Goal: Check status: Check status

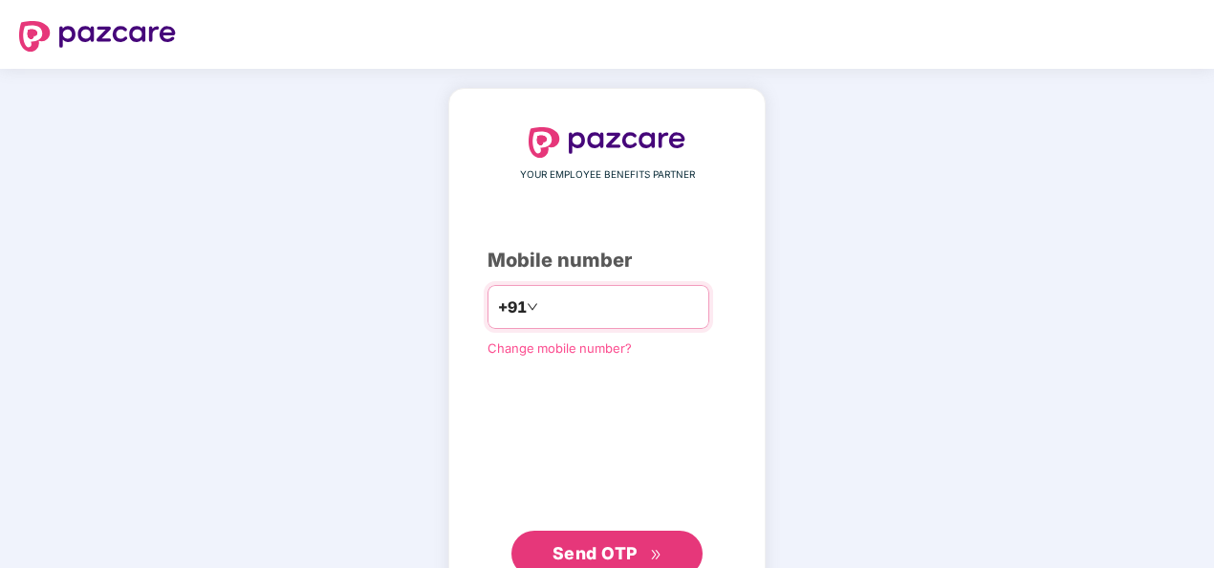
click at [611, 302] on input "number" at bounding box center [620, 307] width 157 height 31
click at [597, 547] on span "Send OTP" at bounding box center [595, 553] width 85 height 20
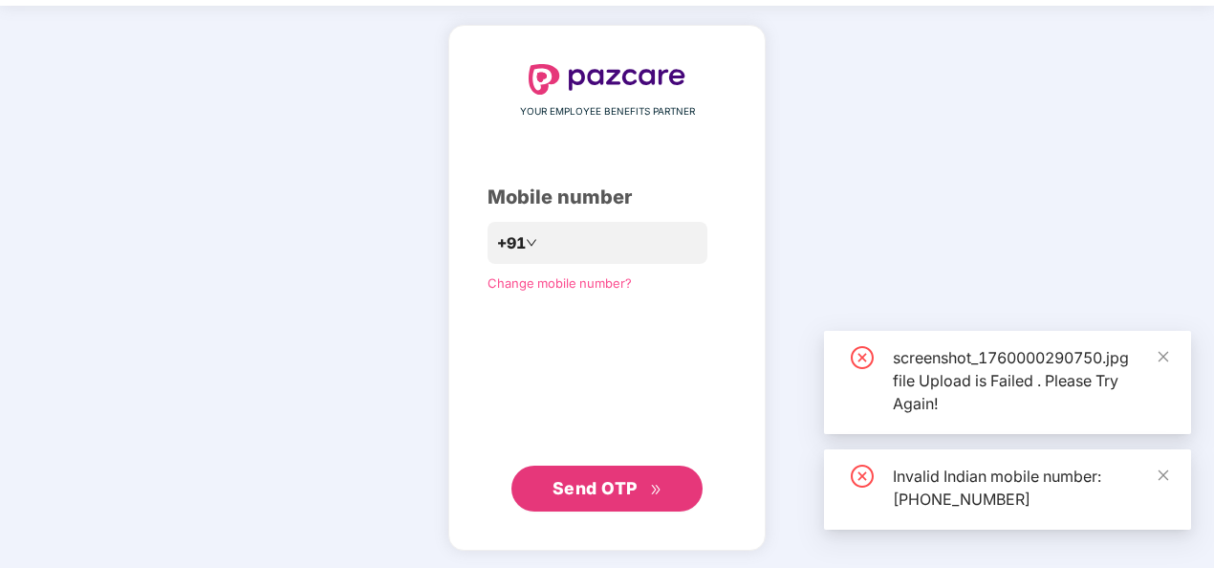
scroll to position [63, 0]
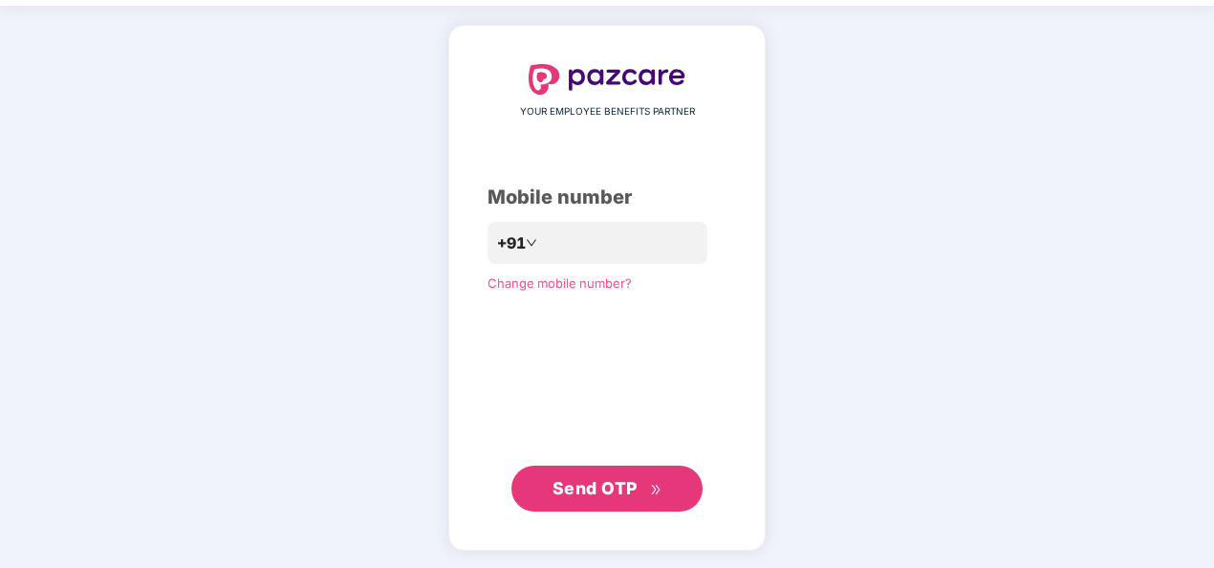
click at [610, 486] on span "Send OTP" at bounding box center [595, 488] width 85 height 20
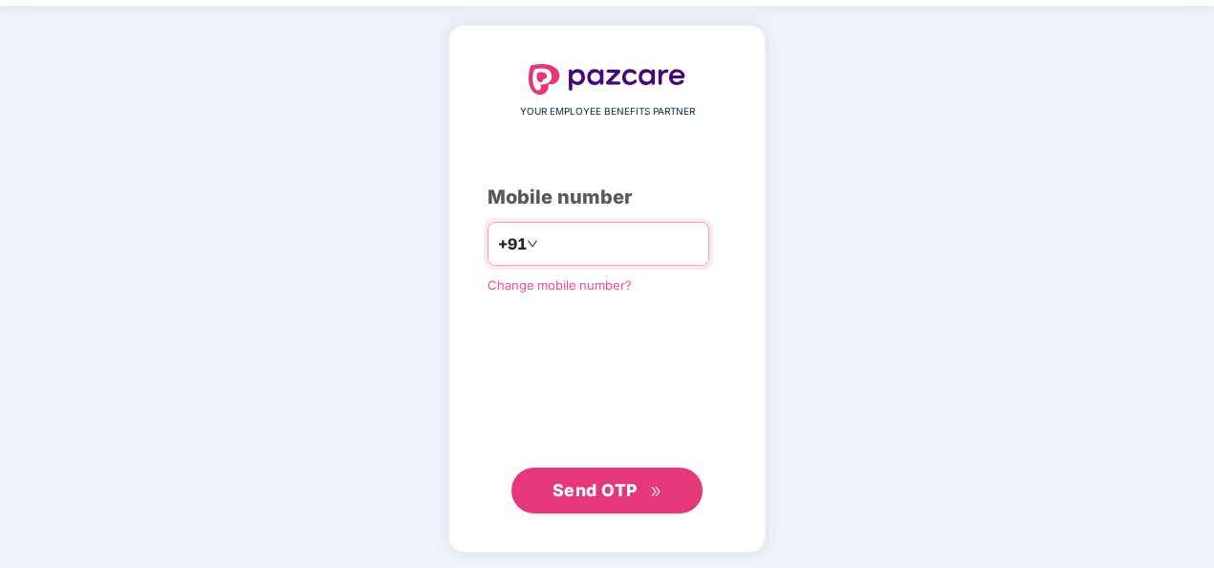
click at [542, 240] on input "**********" at bounding box center [620, 244] width 157 height 31
type input "**********"
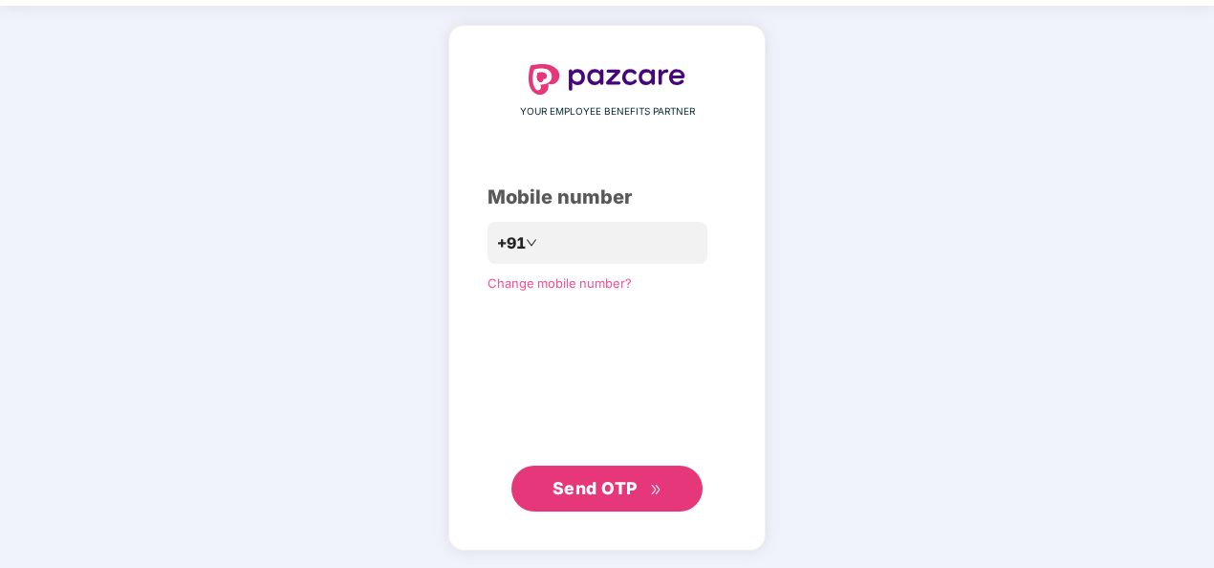
click at [576, 491] on span "Send OTP" at bounding box center [595, 488] width 85 height 20
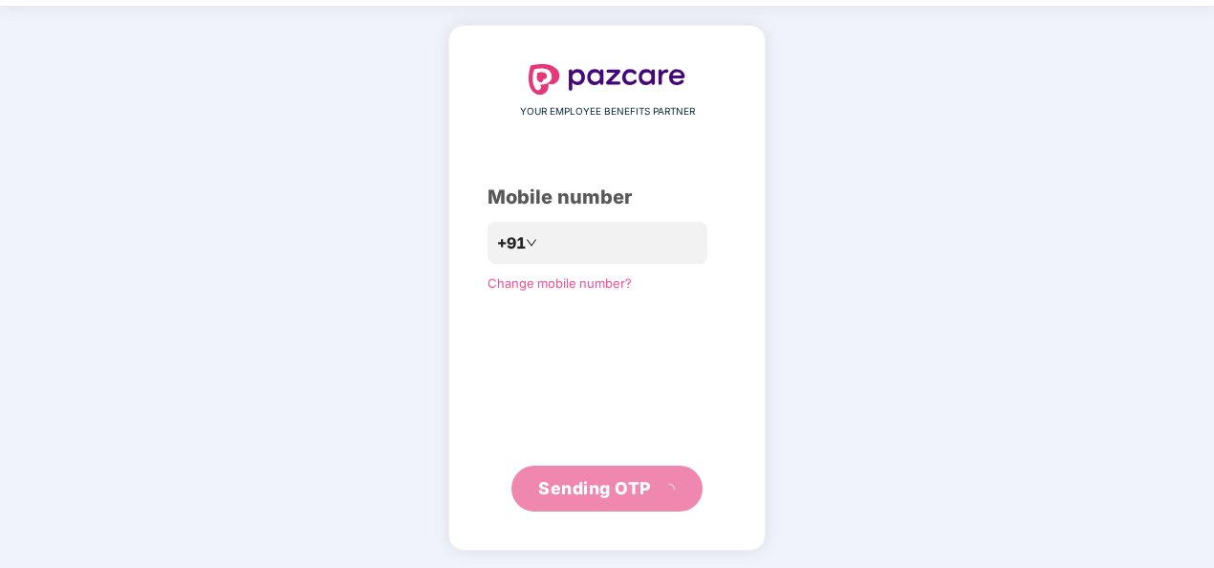
scroll to position [55, 0]
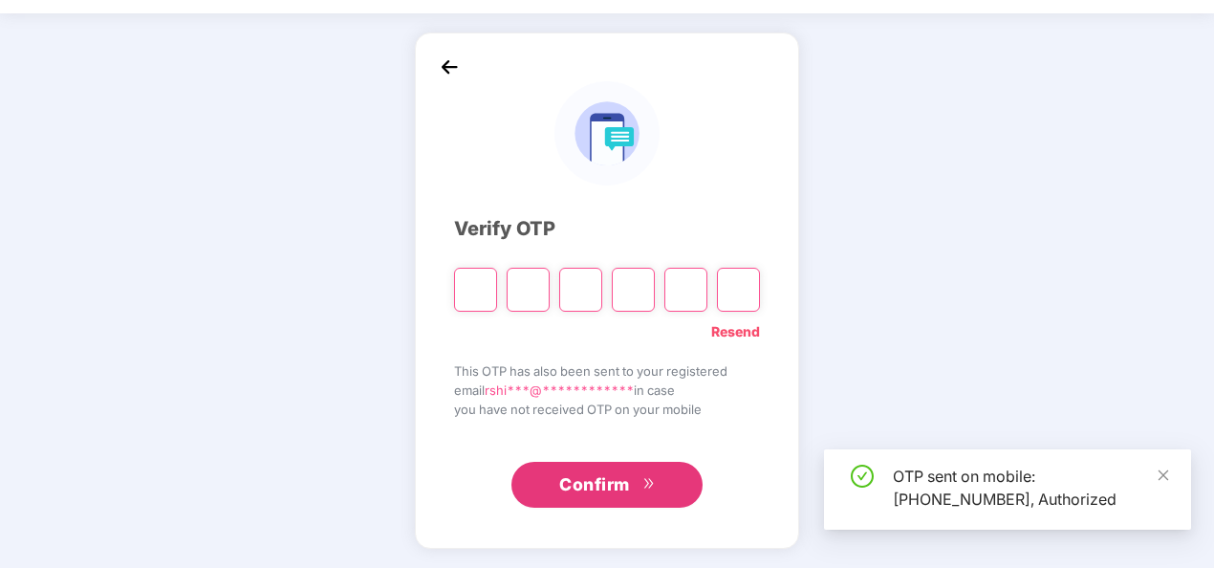
click at [482, 288] on input "Please enter verification code. Digit 1" at bounding box center [475, 290] width 43 height 44
type input "*"
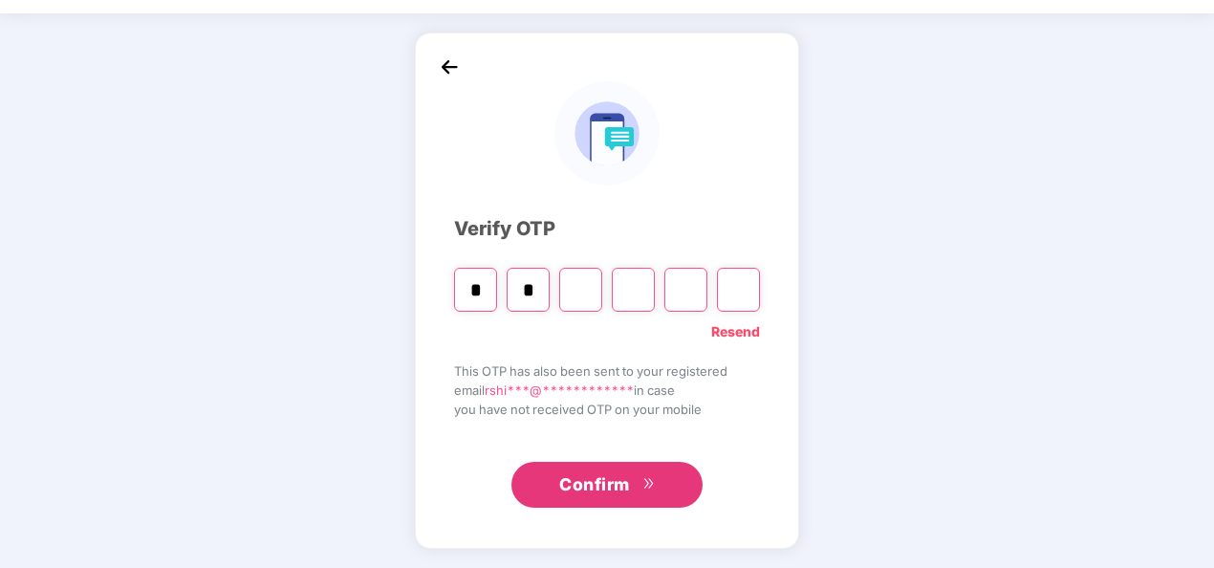
type input "*"
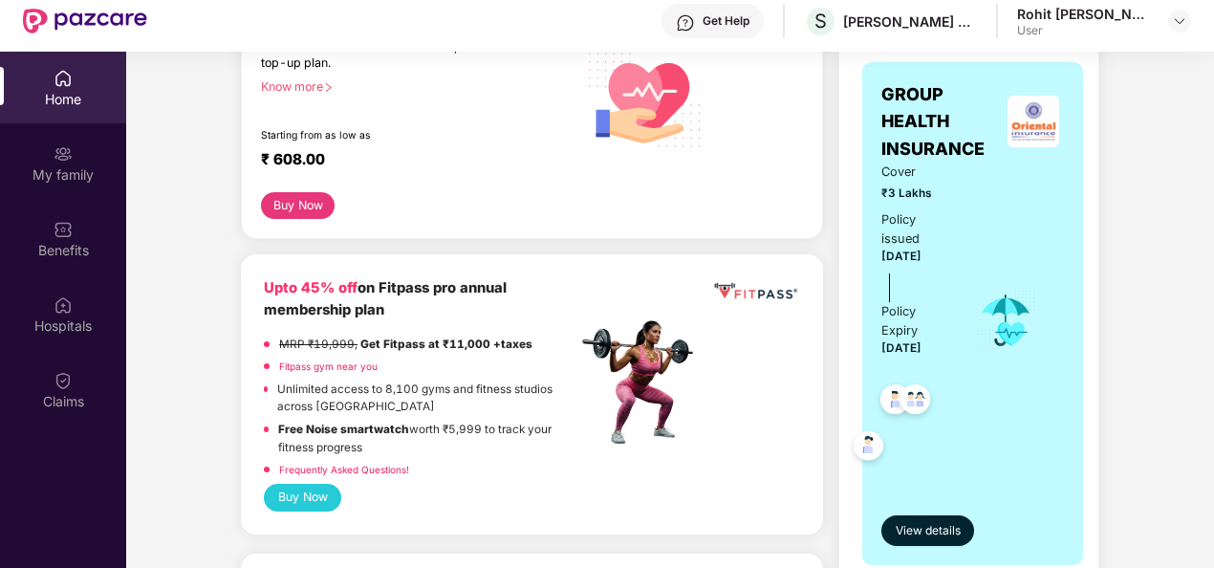
scroll to position [382, 0]
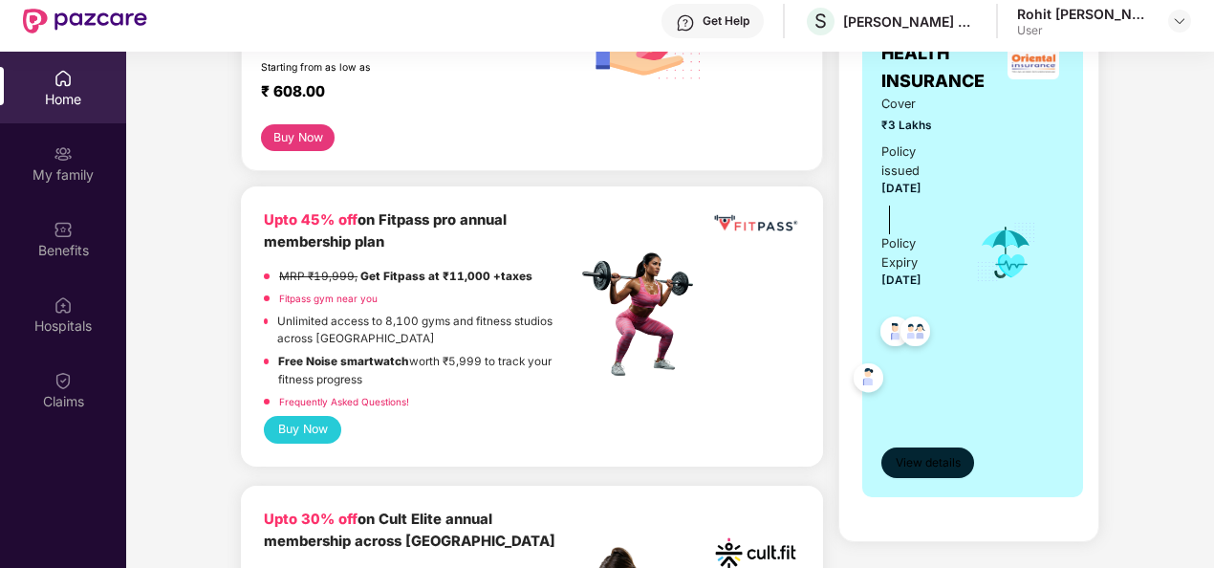
click at [928, 456] on span "View details" at bounding box center [928, 463] width 65 height 18
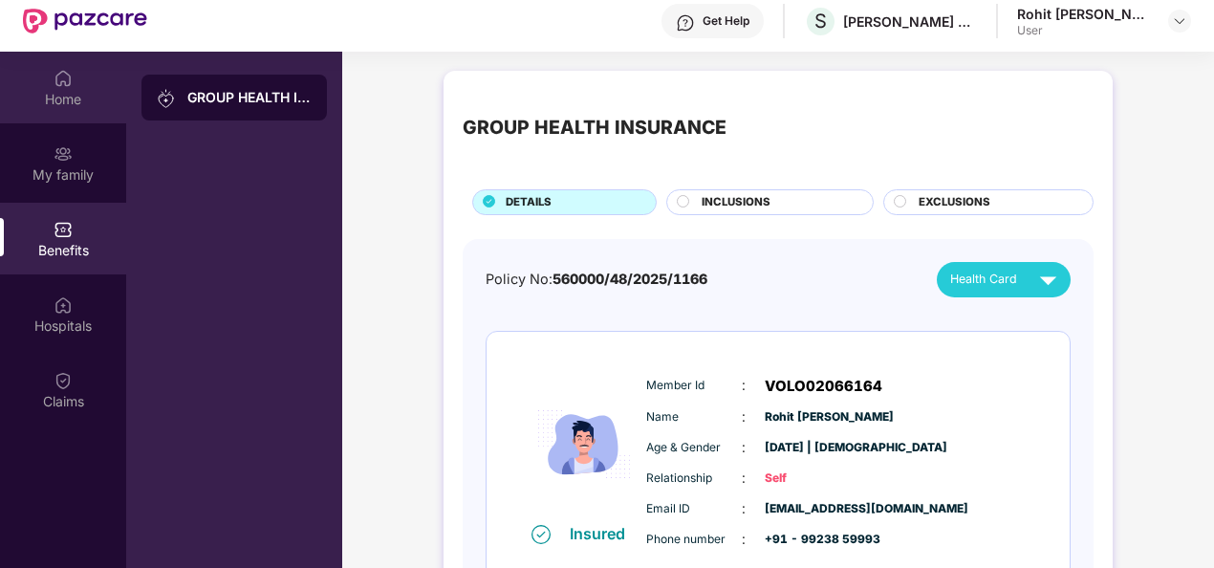
click at [62, 80] on img at bounding box center [63, 78] width 19 height 19
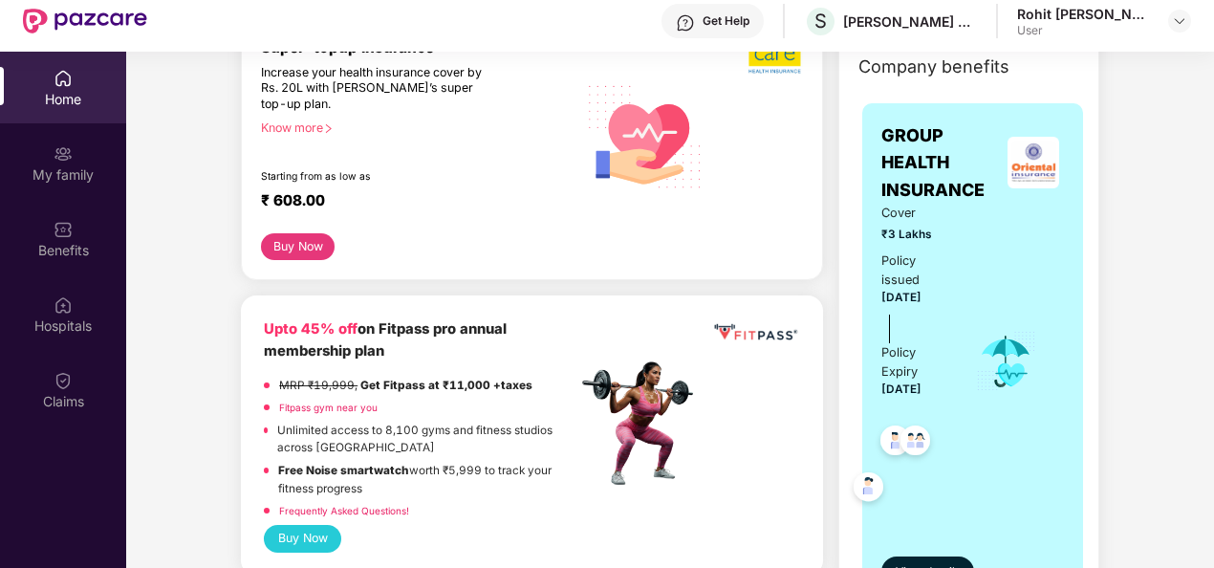
scroll to position [382, 0]
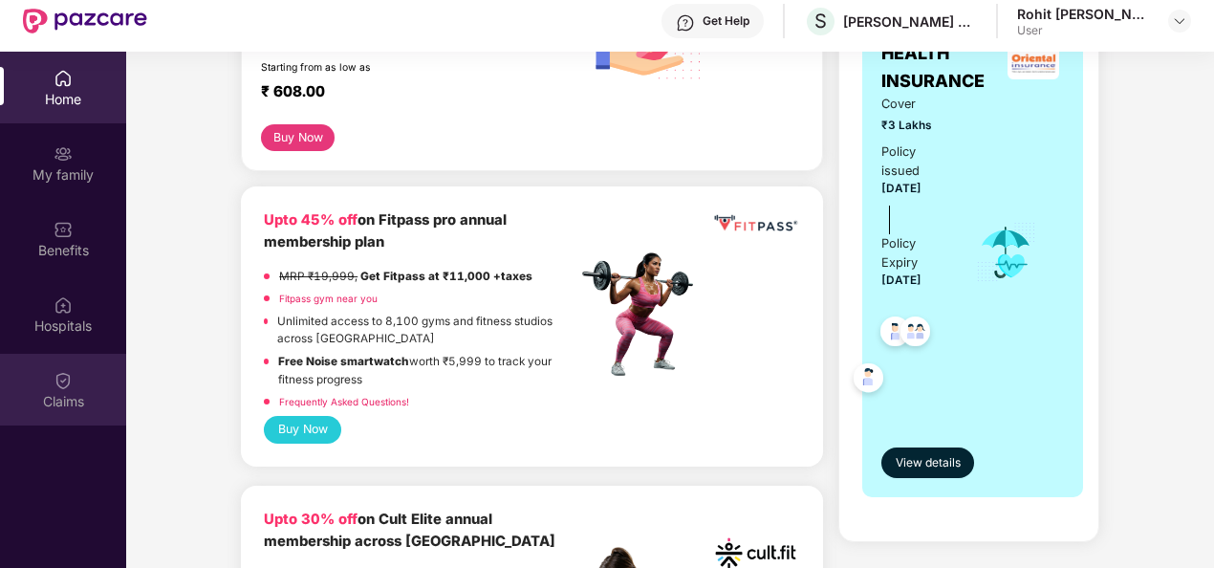
click at [57, 388] on img at bounding box center [63, 380] width 19 height 19
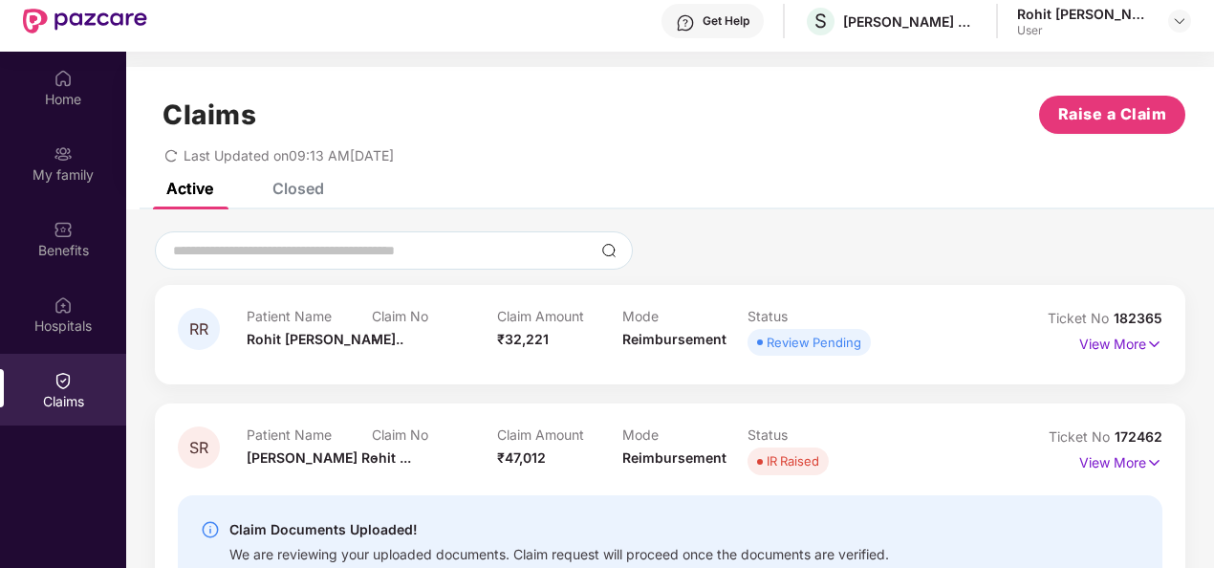
scroll to position [54, 0]
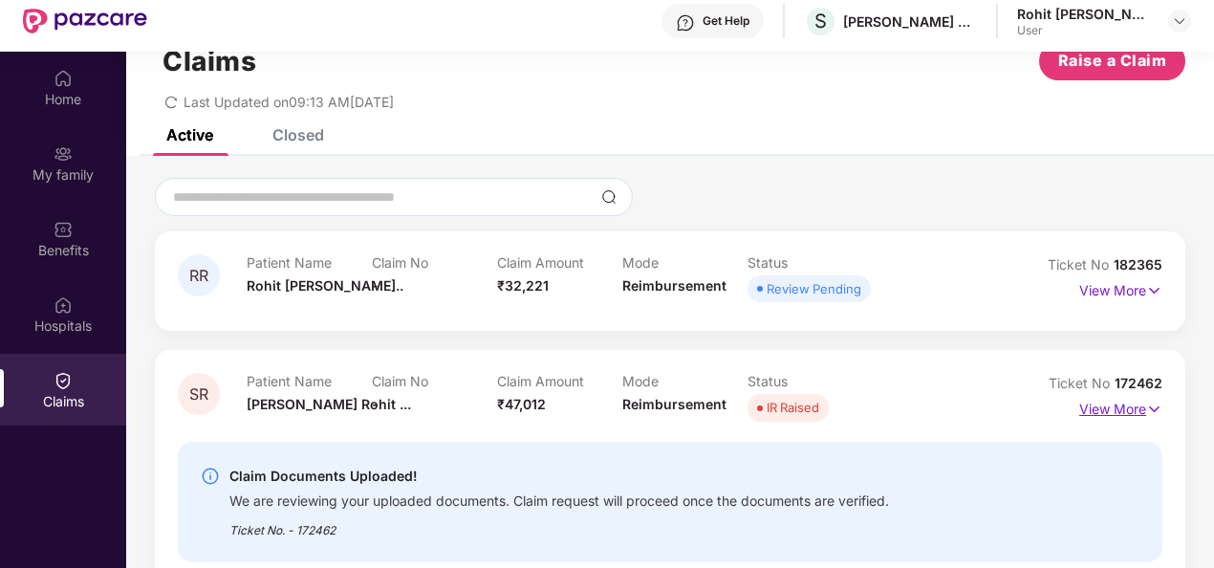
click at [1136, 403] on p "View More" at bounding box center [1121, 407] width 83 height 26
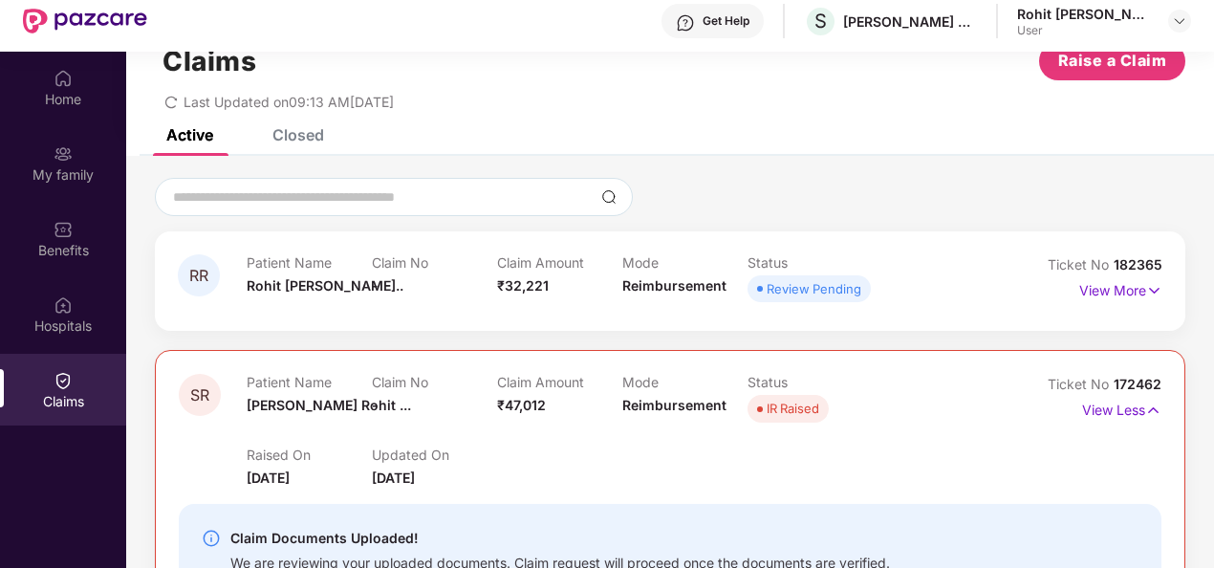
scroll to position [245, 0]
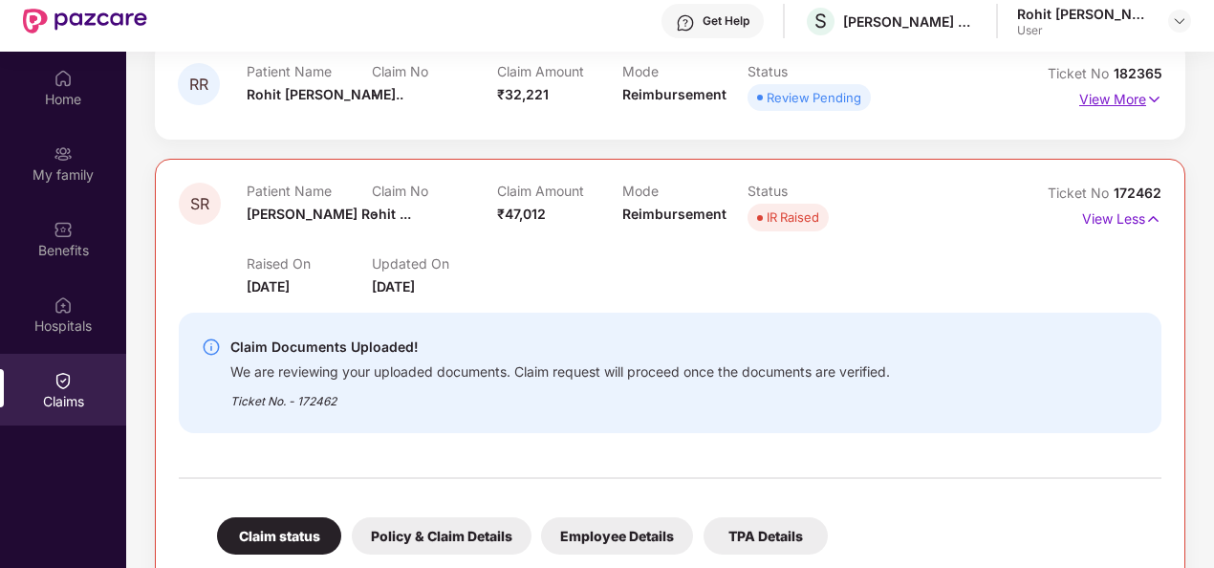
click at [1134, 93] on p "View More" at bounding box center [1121, 97] width 83 height 26
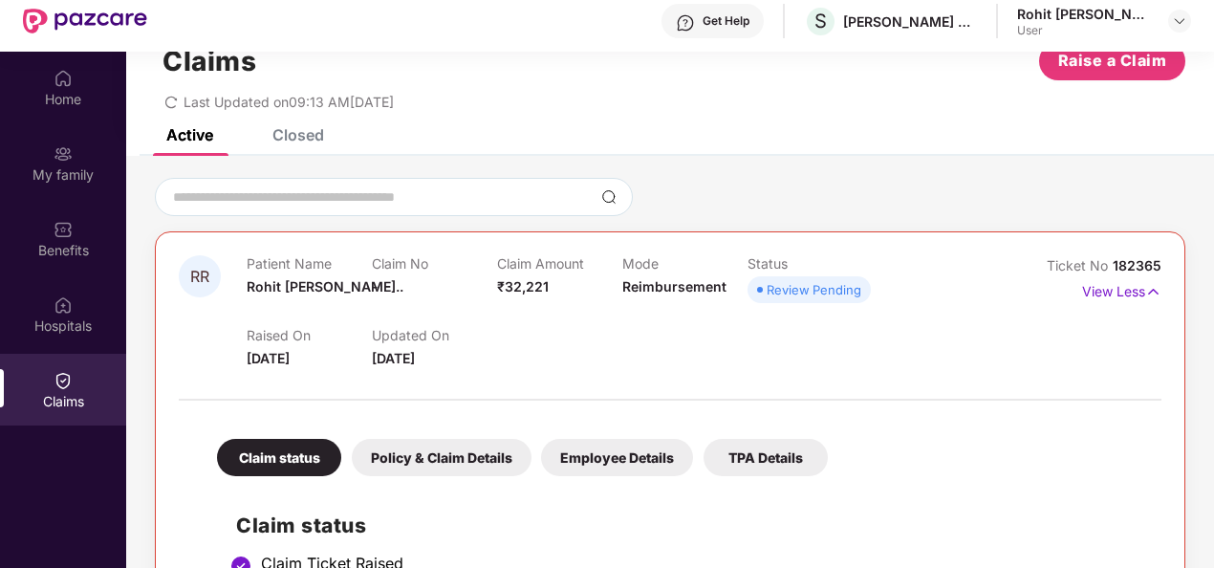
scroll to position [0, 0]
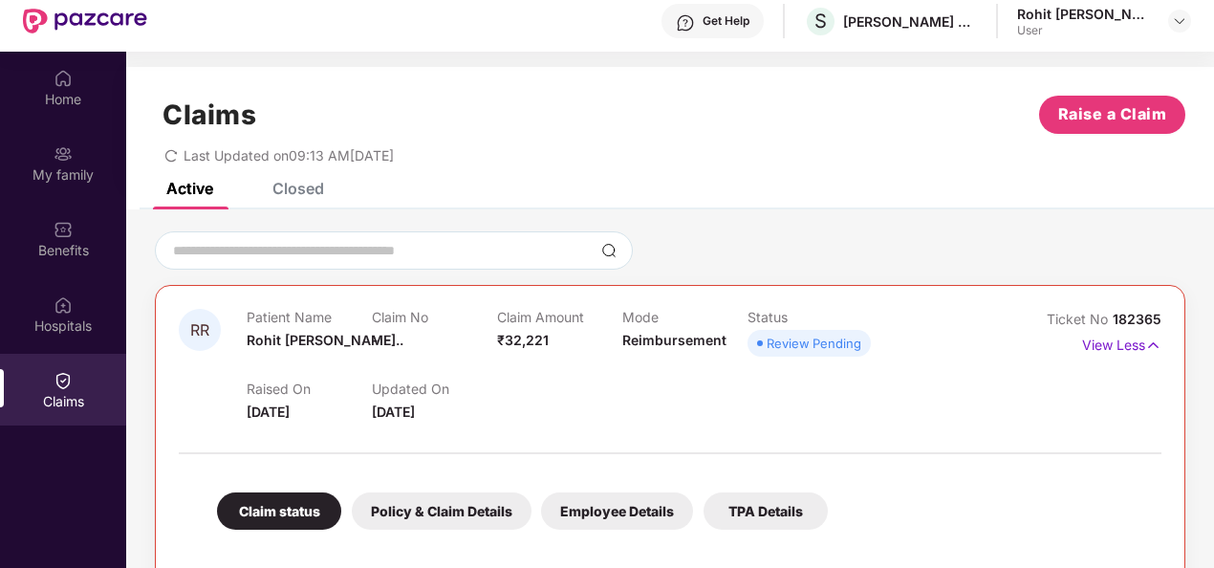
click at [304, 195] on div "Closed" at bounding box center [299, 188] width 52 height 19
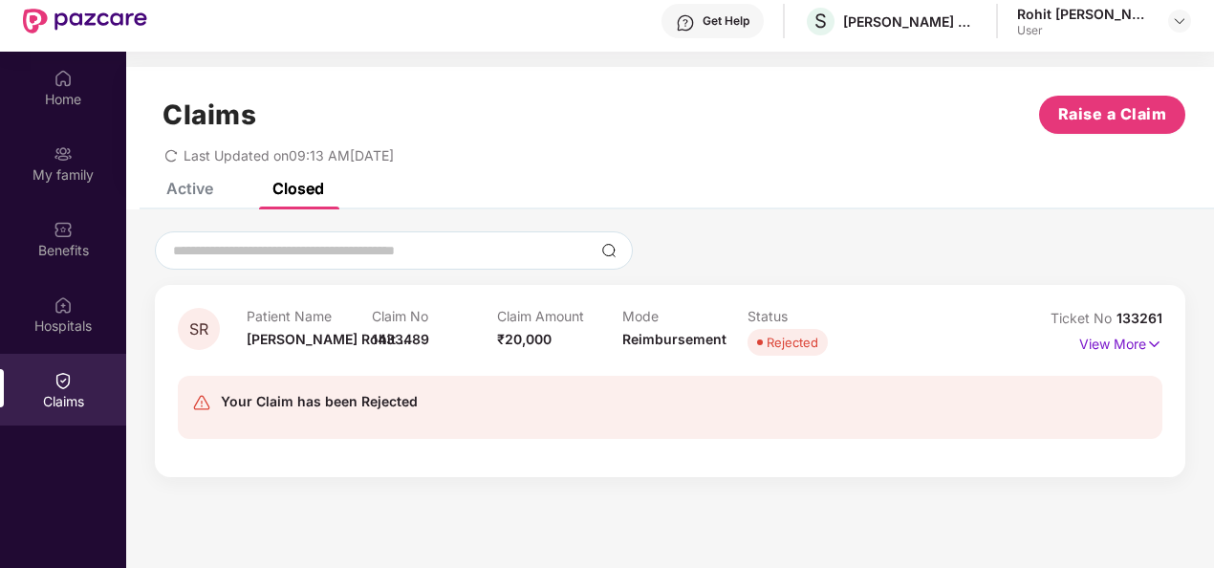
click at [200, 189] on div "Active" at bounding box center [189, 188] width 47 height 19
